Goal: Entertainment & Leisure: Consume media (video, audio)

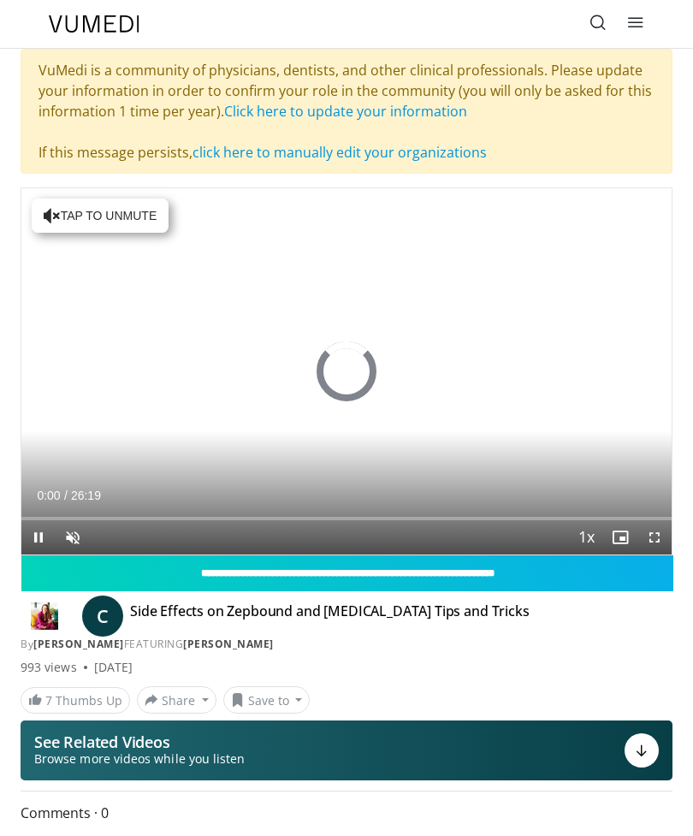
click at [90, 535] on div "Volume Level" at bounding box center [90, 538] width 0 height 6
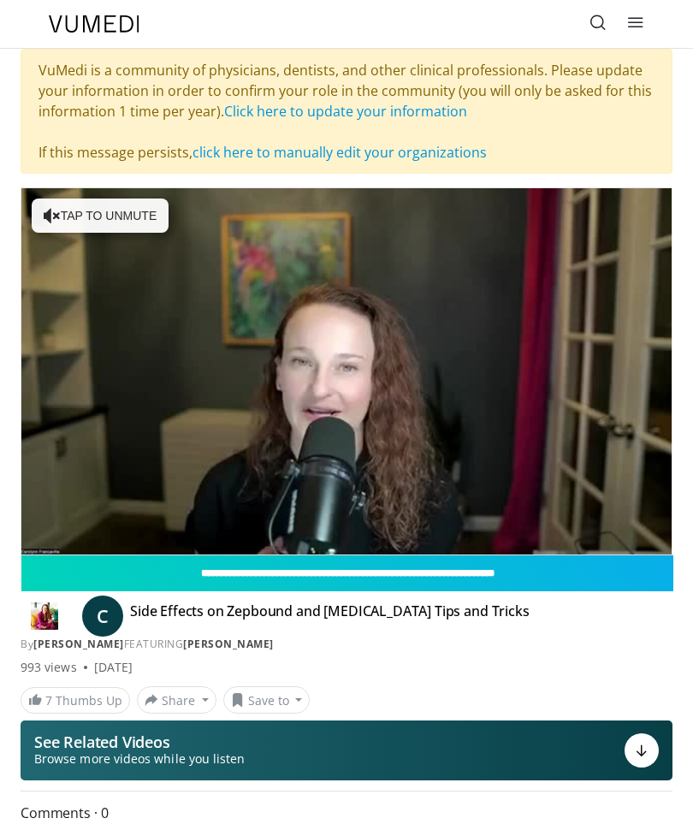
click at [80, 554] on span "Video Player" at bounding box center [73, 571] width 34 height 34
click at [126, 551] on div "Progress Bar" at bounding box center [114, 552] width 186 height 3
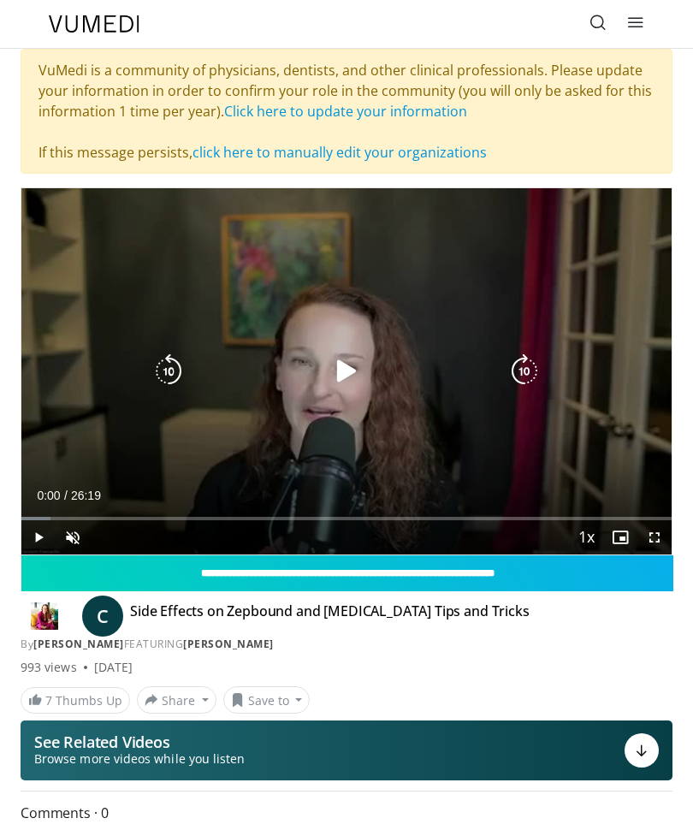
click at [358, 375] on icon "Video Player" at bounding box center [346, 371] width 34 height 34
click at [355, 373] on icon "Video Player" at bounding box center [346, 371] width 34 height 34
